Goal: Transaction & Acquisition: Book appointment/travel/reservation

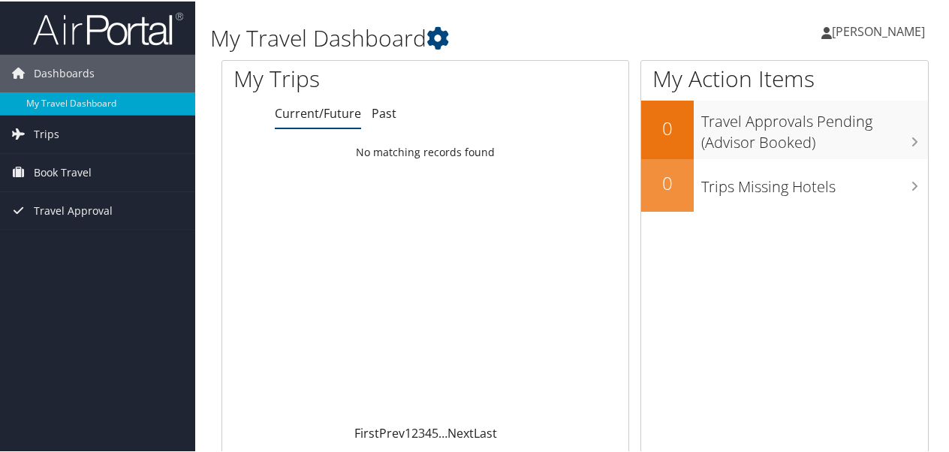
click at [857, 40] on link "[PERSON_NAME]" at bounding box center [881, 30] width 119 height 45
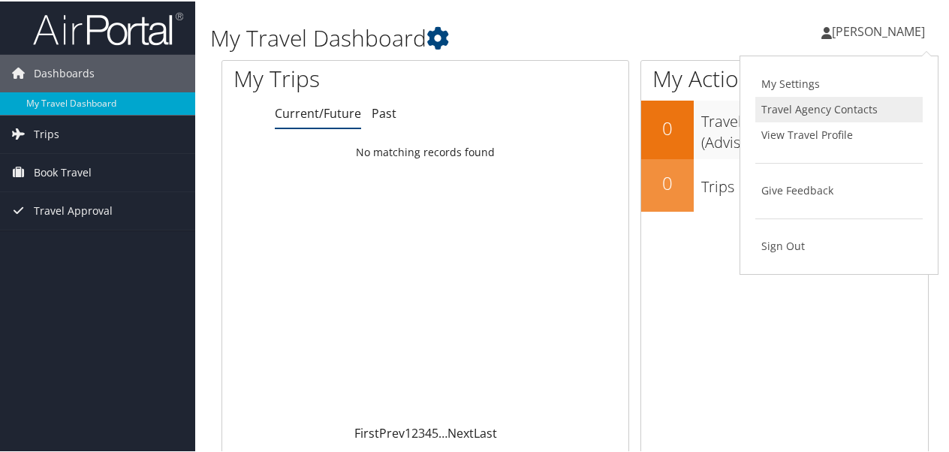
click at [799, 101] on link "Travel Agency Contacts" at bounding box center [839, 108] width 167 height 26
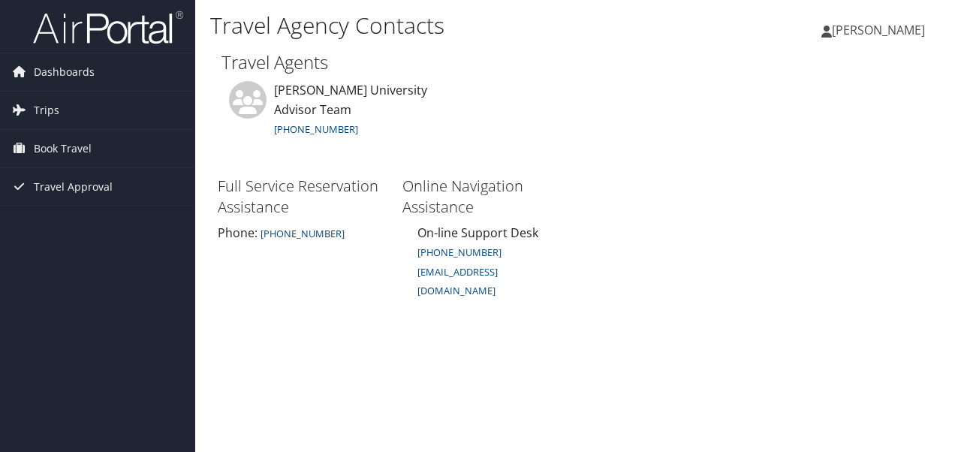
click at [853, 26] on span "[PERSON_NAME]" at bounding box center [878, 30] width 93 height 17
click at [52, 74] on span "Dashboards" at bounding box center [64, 72] width 61 height 38
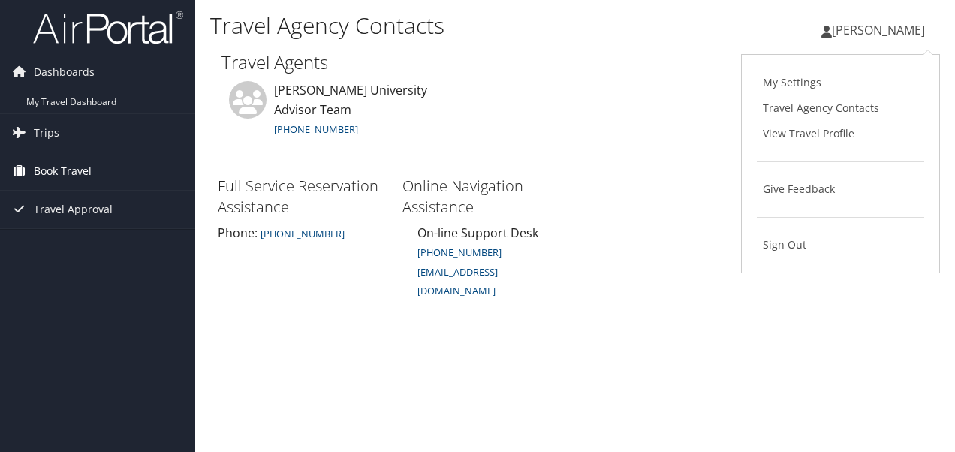
click at [48, 164] on span "Book Travel" at bounding box center [63, 171] width 58 height 38
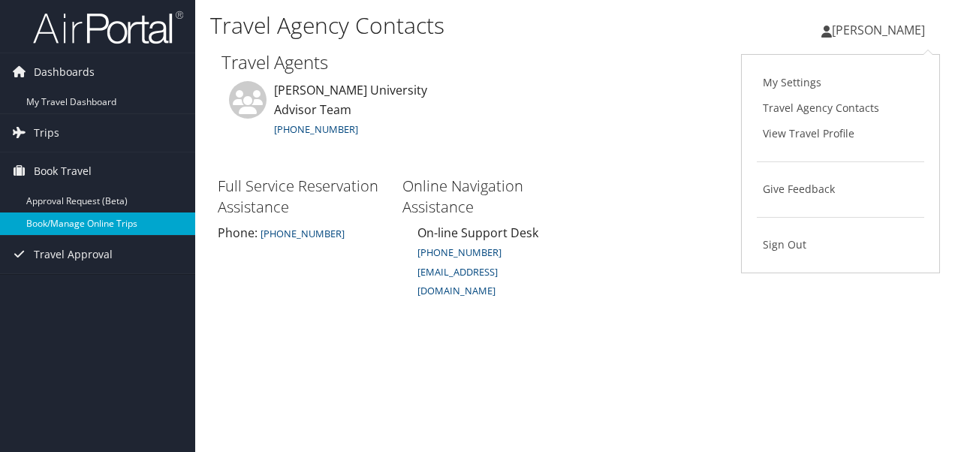
click at [57, 224] on link "Book/Manage Online Trips" at bounding box center [97, 224] width 195 height 23
